Goal: Information Seeking & Learning: Learn about a topic

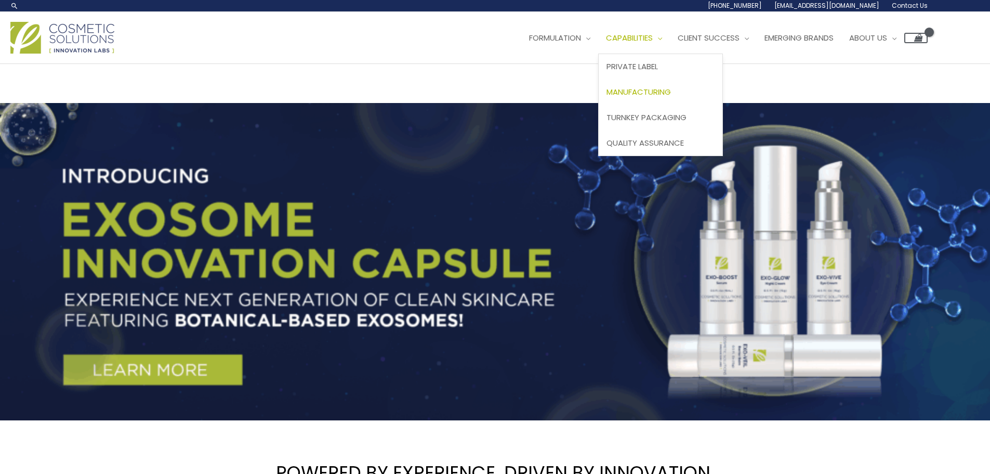
click at [671, 90] on span "Manufacturing" at bounding box center [639, 91] width 64 height 11
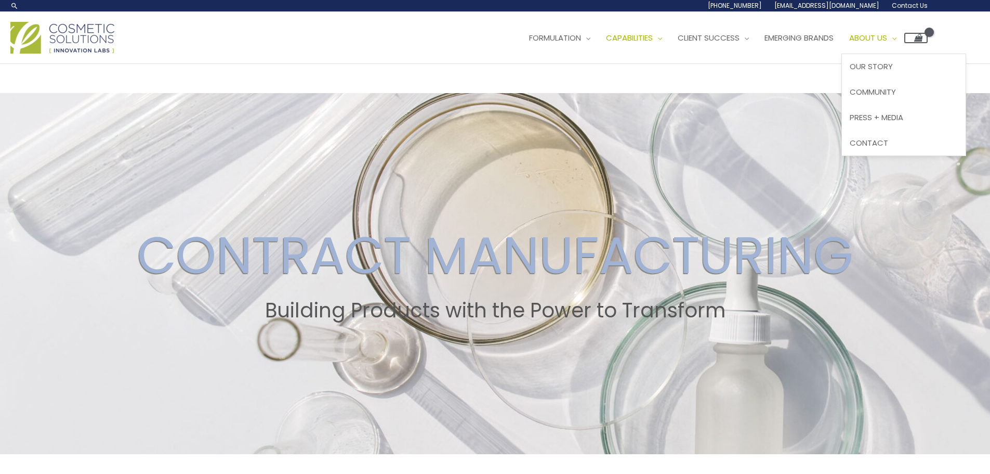
click at [887, 38] on span "About Us" at bounding box center [869, 37] width 38 height 11
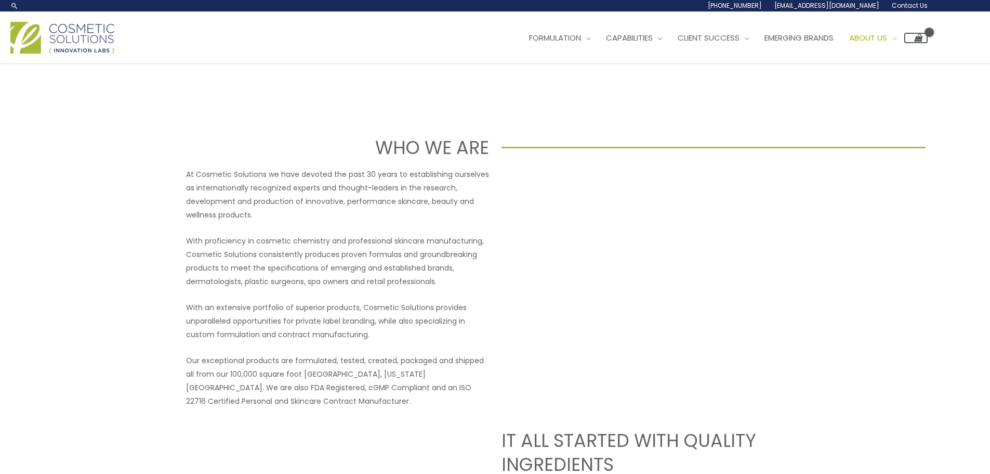
click at [56, 44] on img at bounding box center [62, 38] width 104 height 32
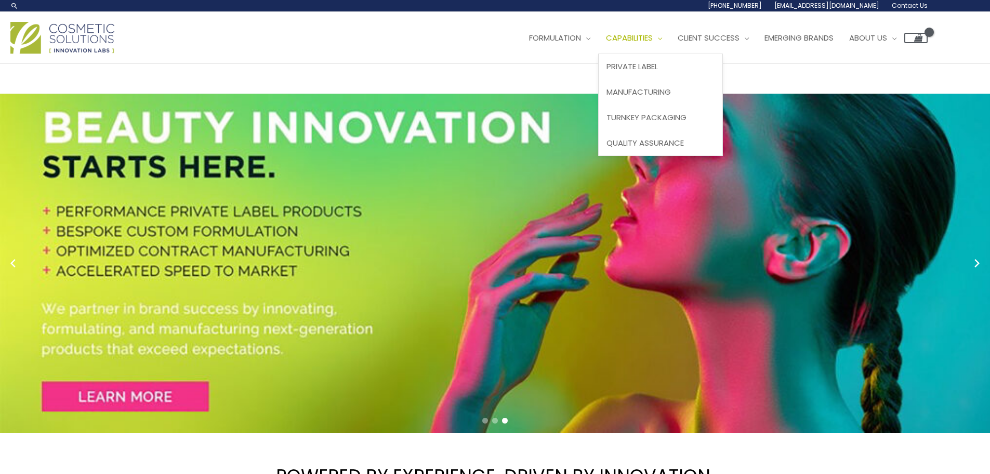
click at [649, 33] on span "Capabilities" at bounding box center [629, 37] width 47 height 11
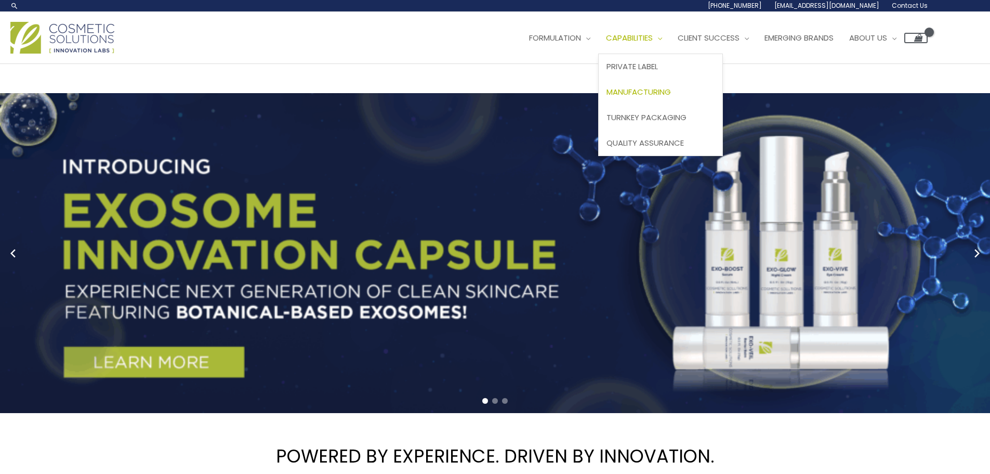
click at [654, 89] on span "Manufacturing" at bounding box center [639, 91] width 64 height 11
click at [652, 94] on span "Manufacturing" at bounding box center [639, 91] width 64 height 11
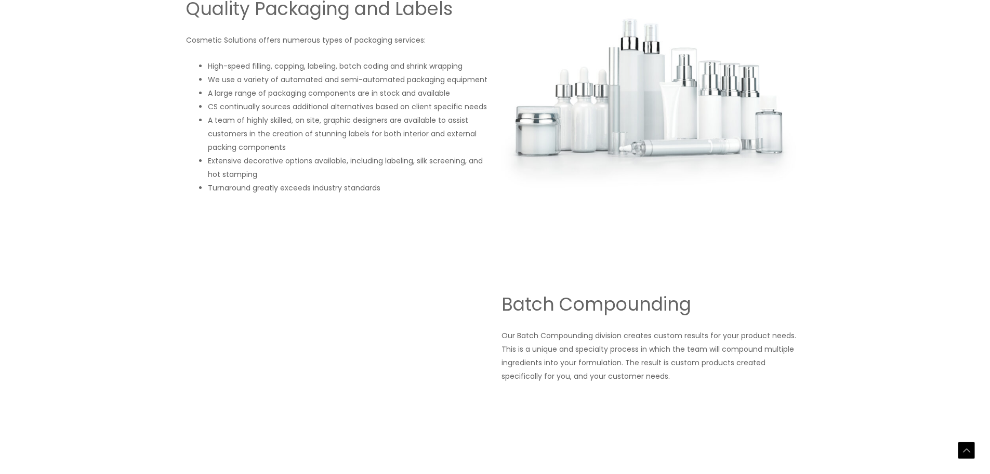
scroll to position [1144, 0]
